Goal: Transaction & Acquisition: Purchase product/service

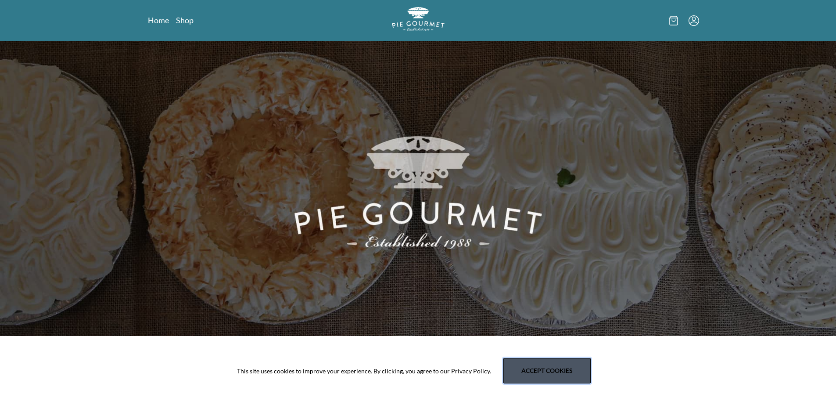
click at [530, 372] on button "Accept cookies" at bounding box center [546, 370] width 87 height 25
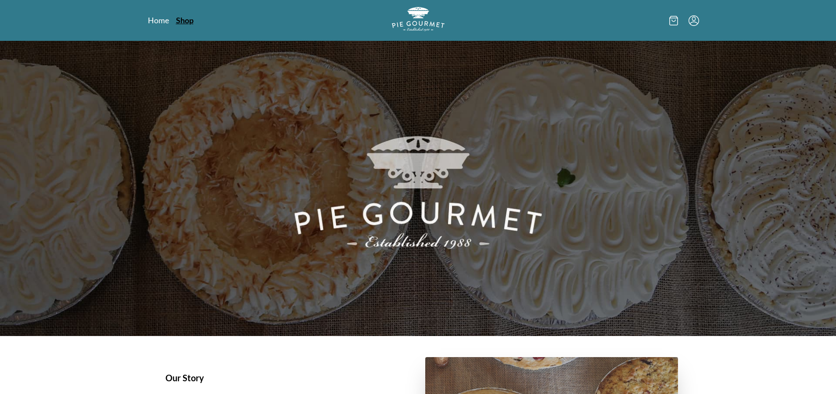
click at [180, 21] on link "Shop" at bounding box center [185, 20] width 18 height 11
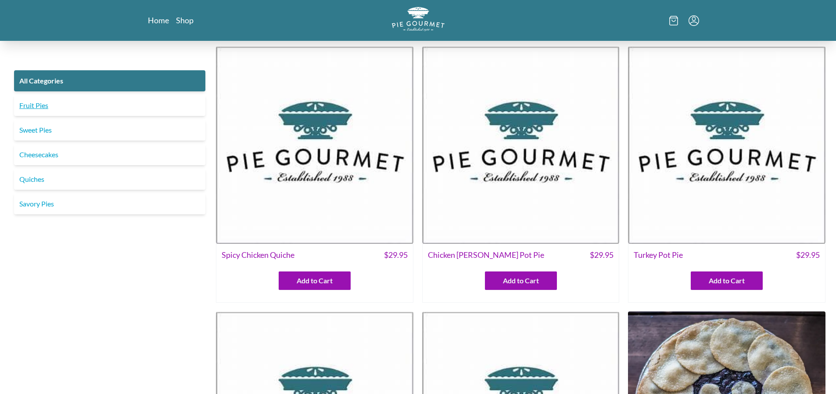
click at [42, 104] on link "Fruit Pies" at bounding box center [109, 105] width 191 height 21
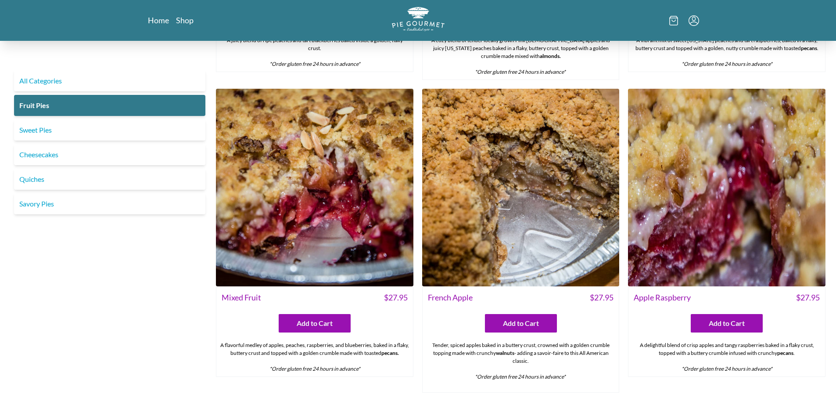
scroll to position [584, 0]
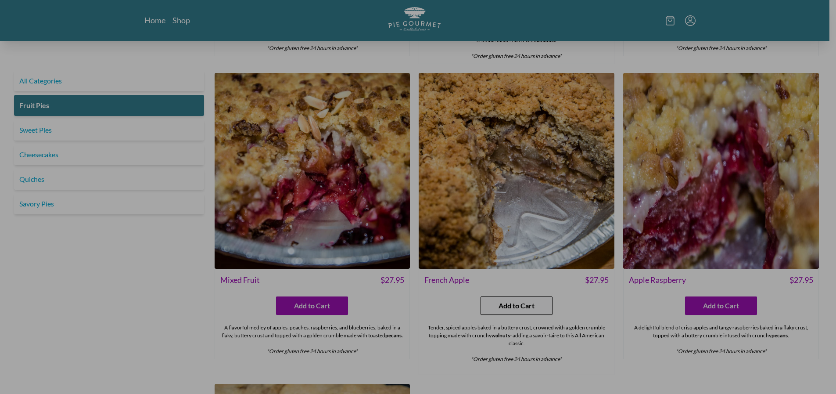
click at [517, 311] on span "Add to Cart" at bounding box center [516, 305] width 36 height 11
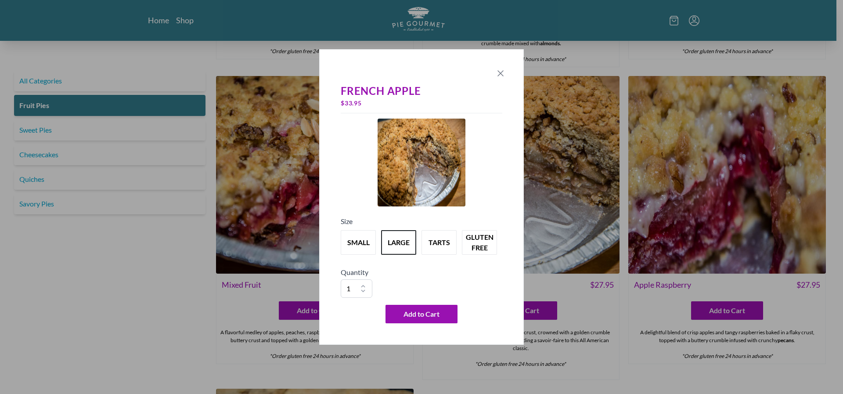
click at [498, 75] on icon "Close panel" at bounding box center [500, 73] width 11 height 11
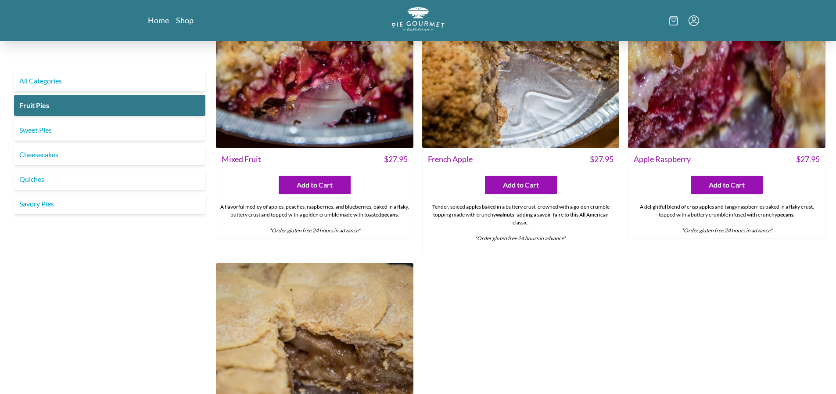
scroll to position [650, 0]
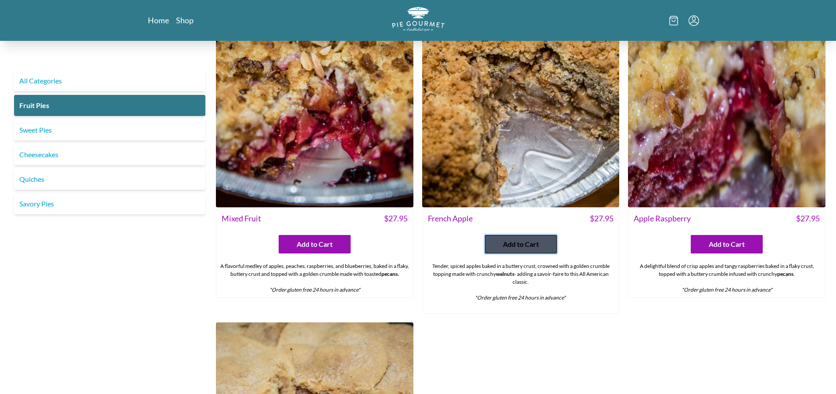
click at [544, 252] on button "Add to Cart" at bounding box center [521, 244] width 72 height 18
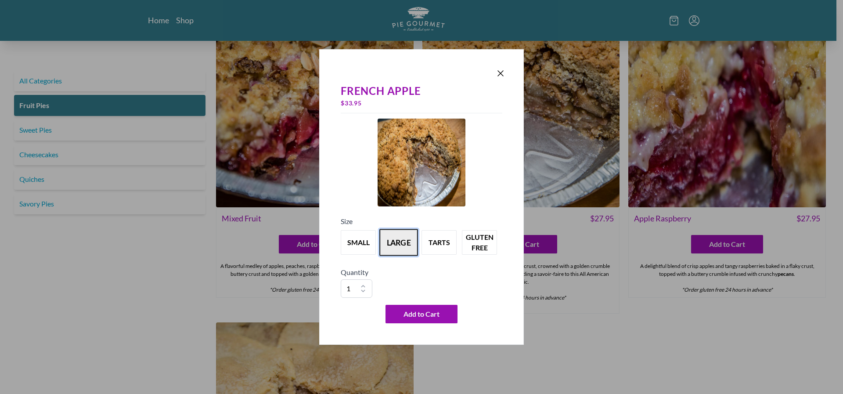
click at [409, 242] on button "large" at bounding box center [398, 242] width 39 height 27
click at [410, 317] on span "Add to Cart" at bounding box center [421, 313] width 36 height 11
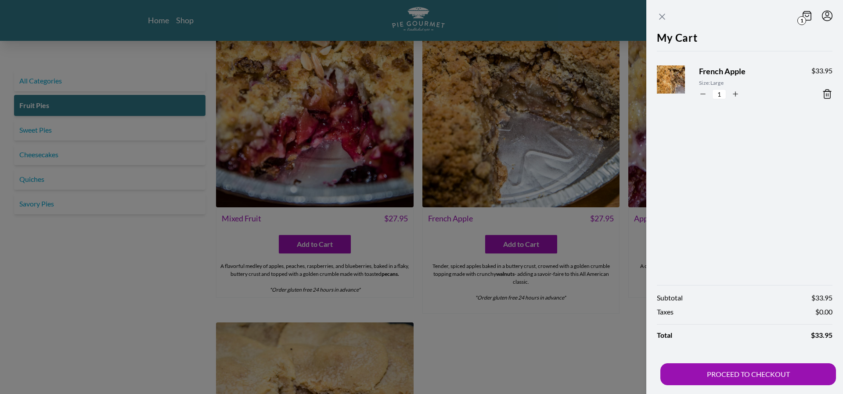
click at [665, 18] on icon "Close panel" at bounding box center [661, 16] width 11 height 11
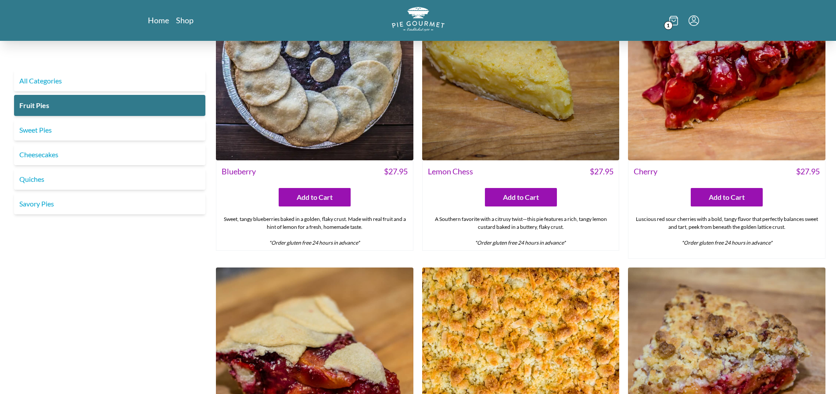
scroll to position [0, 0]
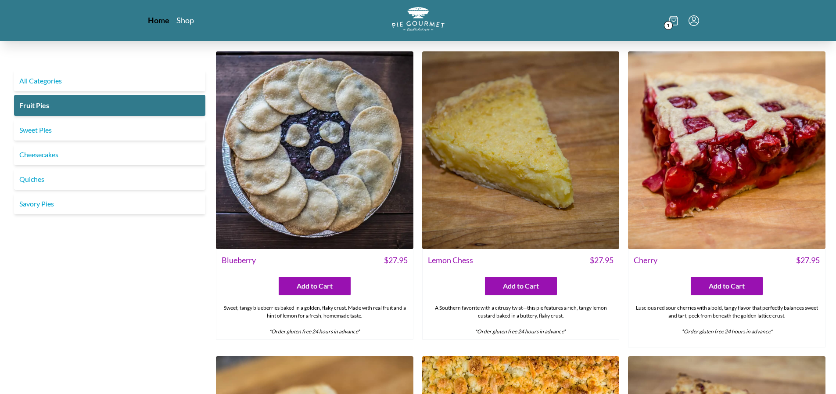
click at [164, 23] on link "Home" at bounding box center [159, 20] width 22 height 11
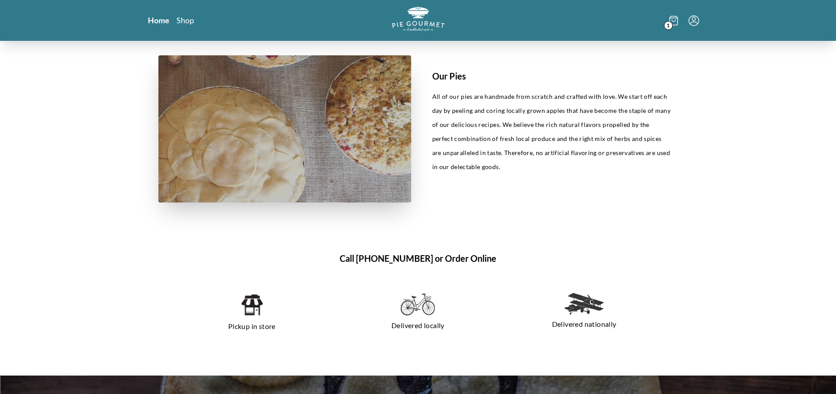
scroll to position [479, 0]
